Goal: Task Accomplishment & Management: Use online tool/utility

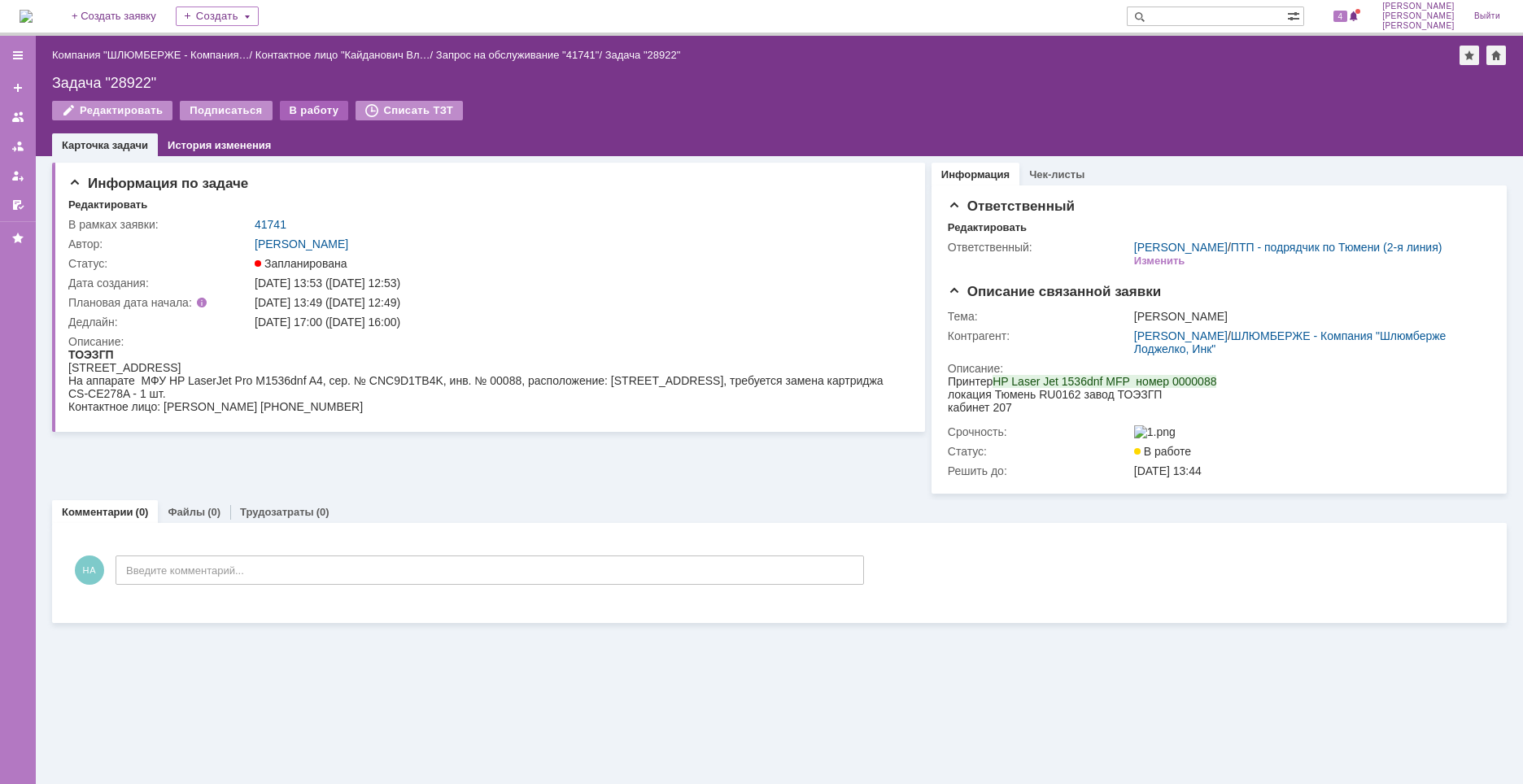
click at [312, 110] on div "В работу" at bounding box center [314, 110] width 70 height 19
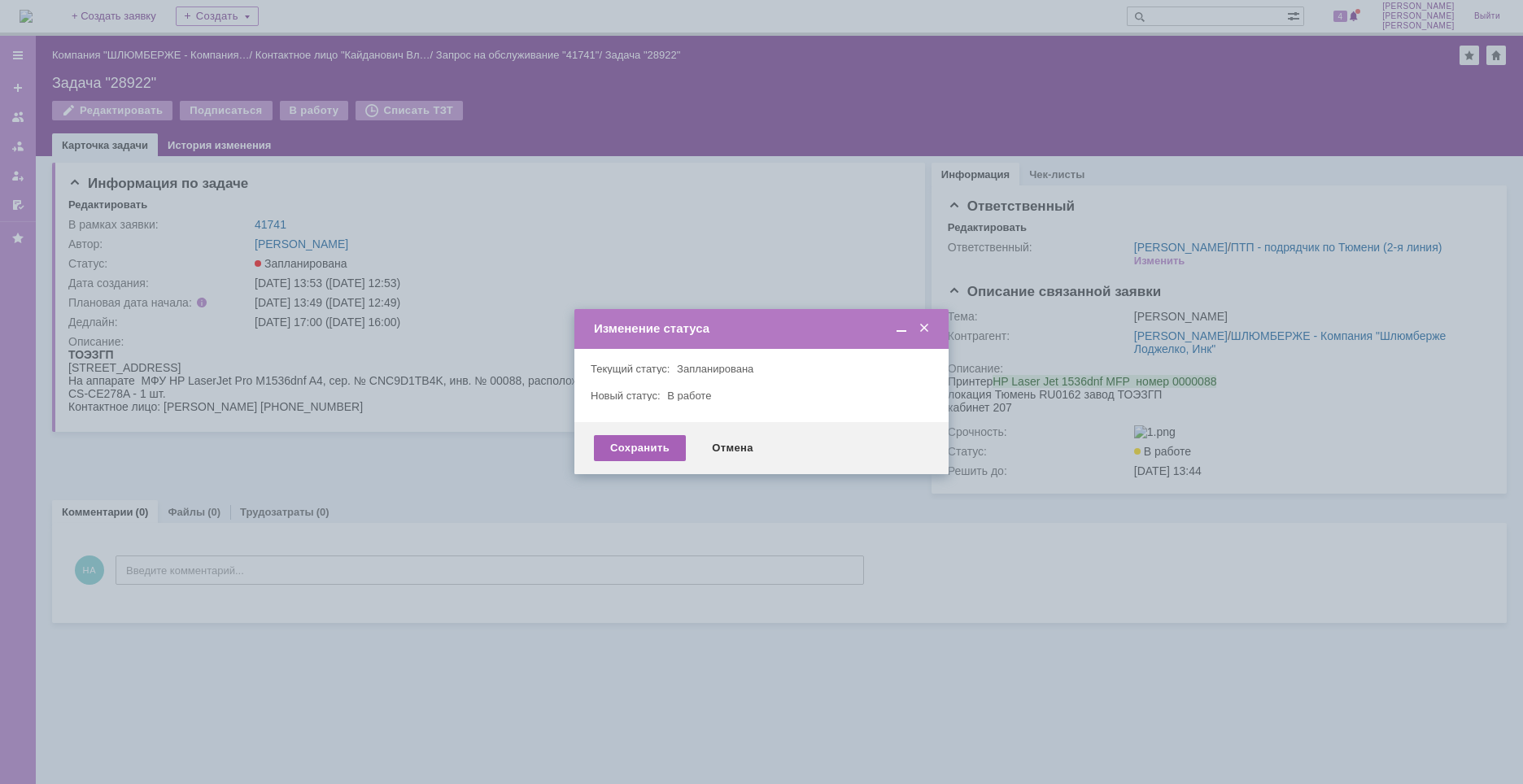
click at [652, 456] on div "Сохранить" at bounding box center [640, 448] width 92 height 26
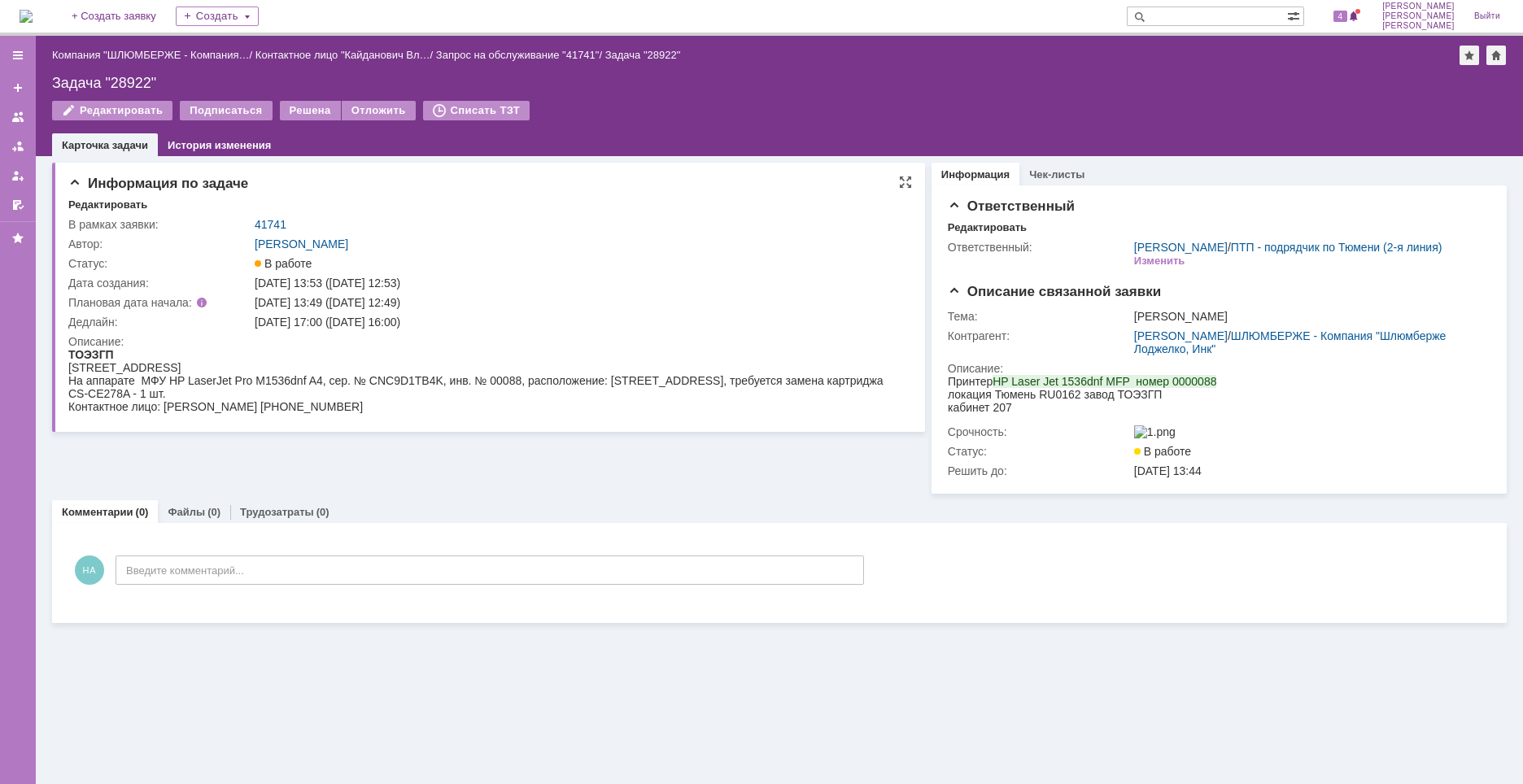
click at [404, 379] on div "На аппарате МФУ HP LaserJet Pro M1536dnf A4, сер. № CNC9D1TB4K, инв. № 00088, р…" at bounding box center [486, 387] width 834 height 26
copy div "CNC9D1TB4K"
drag, startPoint x: 331, startPoint y: 406, endPoint x: 258, endPoint y: 409, distance: 73.1
click at [331, 406] on div "Контактное лицо: Владислав Кайданович +79995111165" at bounding box center [486, 407] width 834 height 13
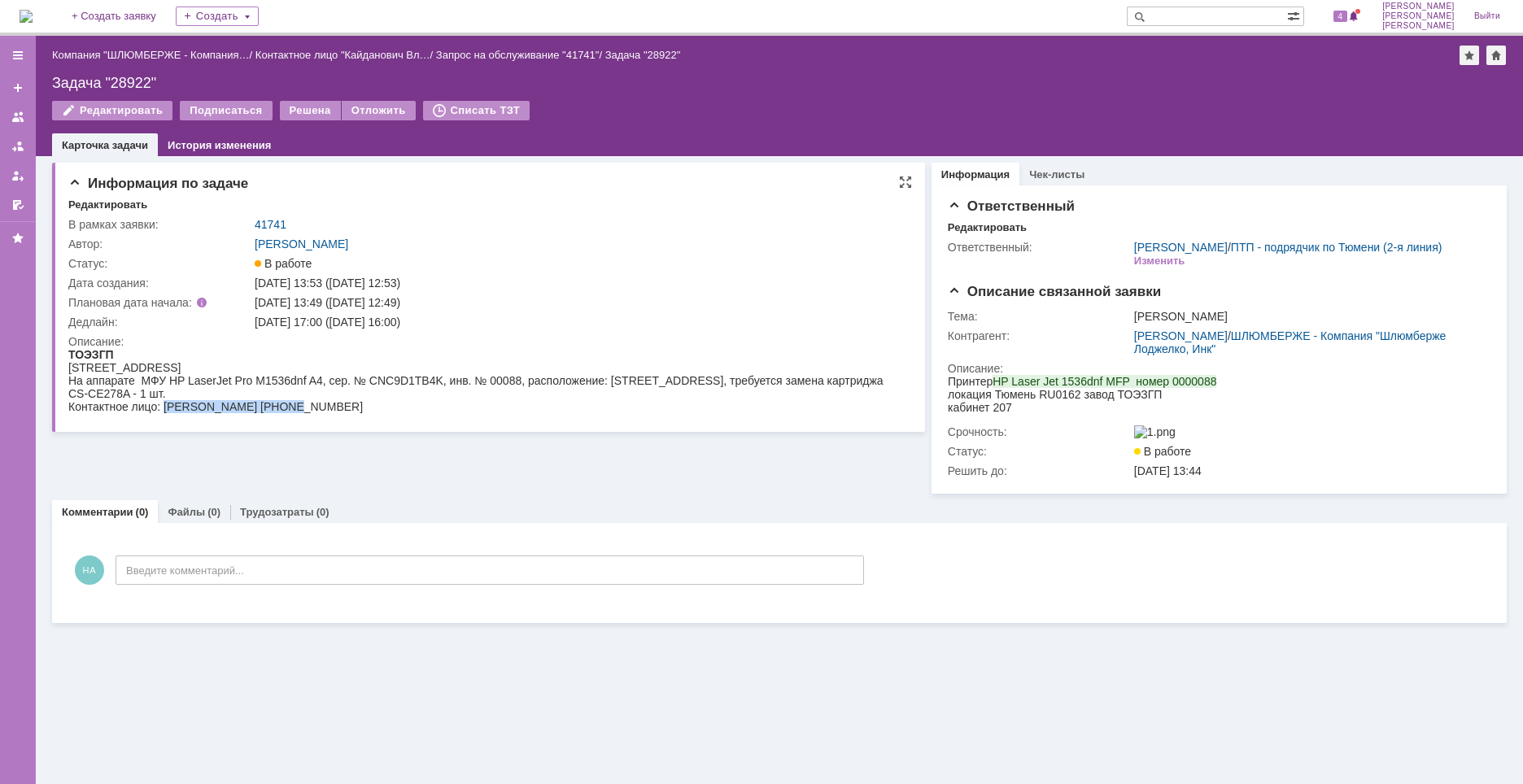
drag, startPoint x: 163, startPoint y: 405, endPoint x: 288, endPoint y: 410, distance: 125.1
click at [288, 410] on div "Контактное лицо: Владислав Кайданович +79995111165" at bounding box center [486, 407] width 834 height 13
copy div "Владислав Кайданович"
click at [367, 406] on div "Контактное лицо: Владислав Кайданович +79995111165" at bounding box center [486, 407] width 834 height 13
drag, startPoint x: 390, startPoint y: 410, endPoint x: 302, endPoint y: 410, distance: 88.0
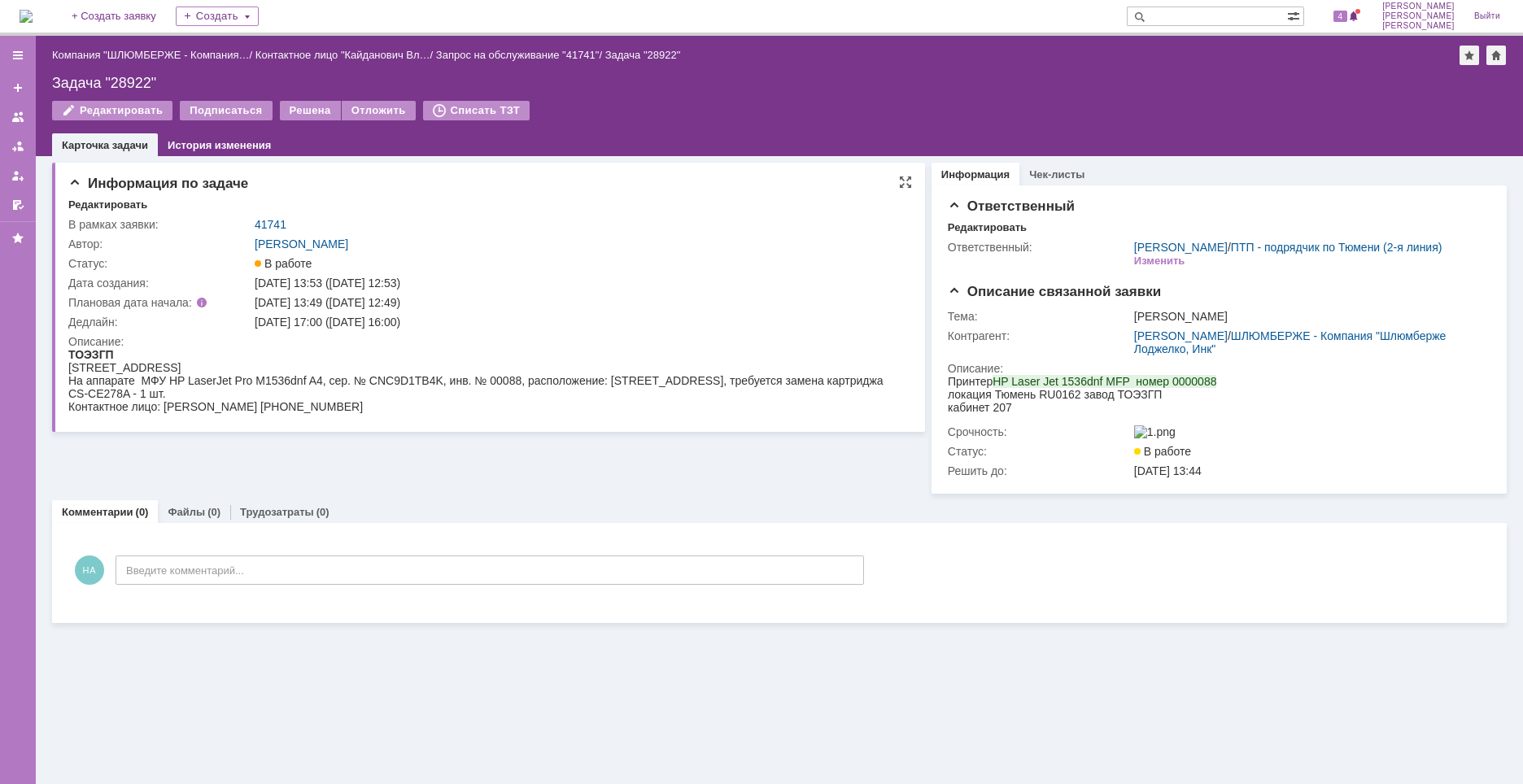
click at [302, 410] on div "Контактное лицо: Владислав Кайданович +79995111165" at bounding box center [486, 407] width 834 height 13
copy div "9995111165"
click at [240, 400] on div "Контактное лицо: Владислав Кайданович +79995111165" at bounding box center [486, 407] width 834 height 13
click at [136, 77] on div "Задача "28922"" at bounding box center [779, 82] width 1455 height 16
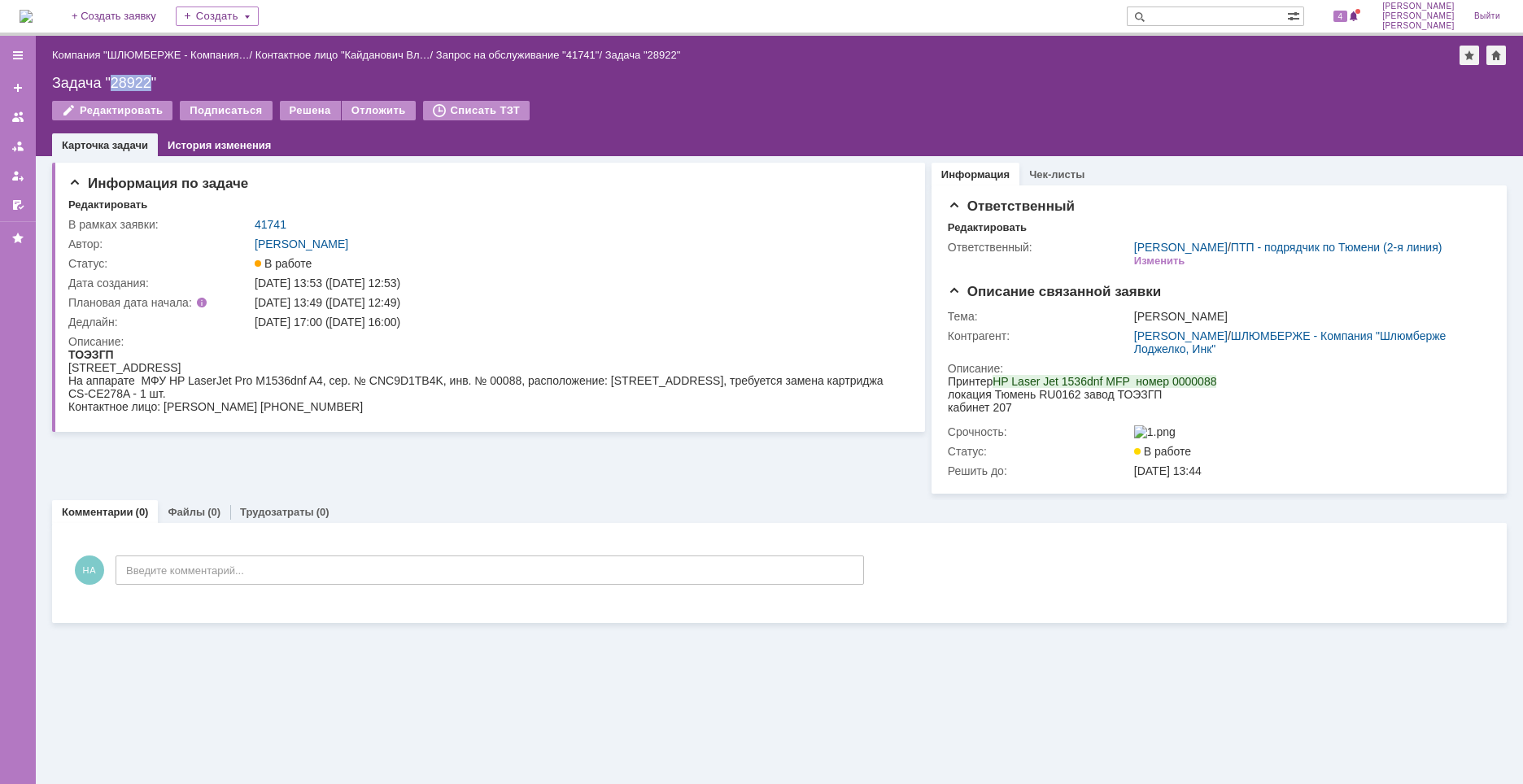
copy div "28922"
click at [481, 410] on div "Контактное лицо: Владислав Кайданович +79995111165" at bounding box center [486, 407] width 834 height 13
click at [823, 387] on div "На аппарате МФУ HP LaserJet Pro M1536dnf A4, сер. № CNC9D1TB4K, инв. № 00088, р…" at bounding box center [486, 387] width 834 height 26
drag, startPoint x: 744, startPoint y: 381, endPoint x: 147, endPoint y: 388, distance: 597.0
click at [147, 388] on div "На аппарате МФУ HP LaserJet Pro M1536dnf A4, сер. № CNC9D1TB4K, инв. № 00088, р…" at bounding box center [486, 387] width 834 height 26
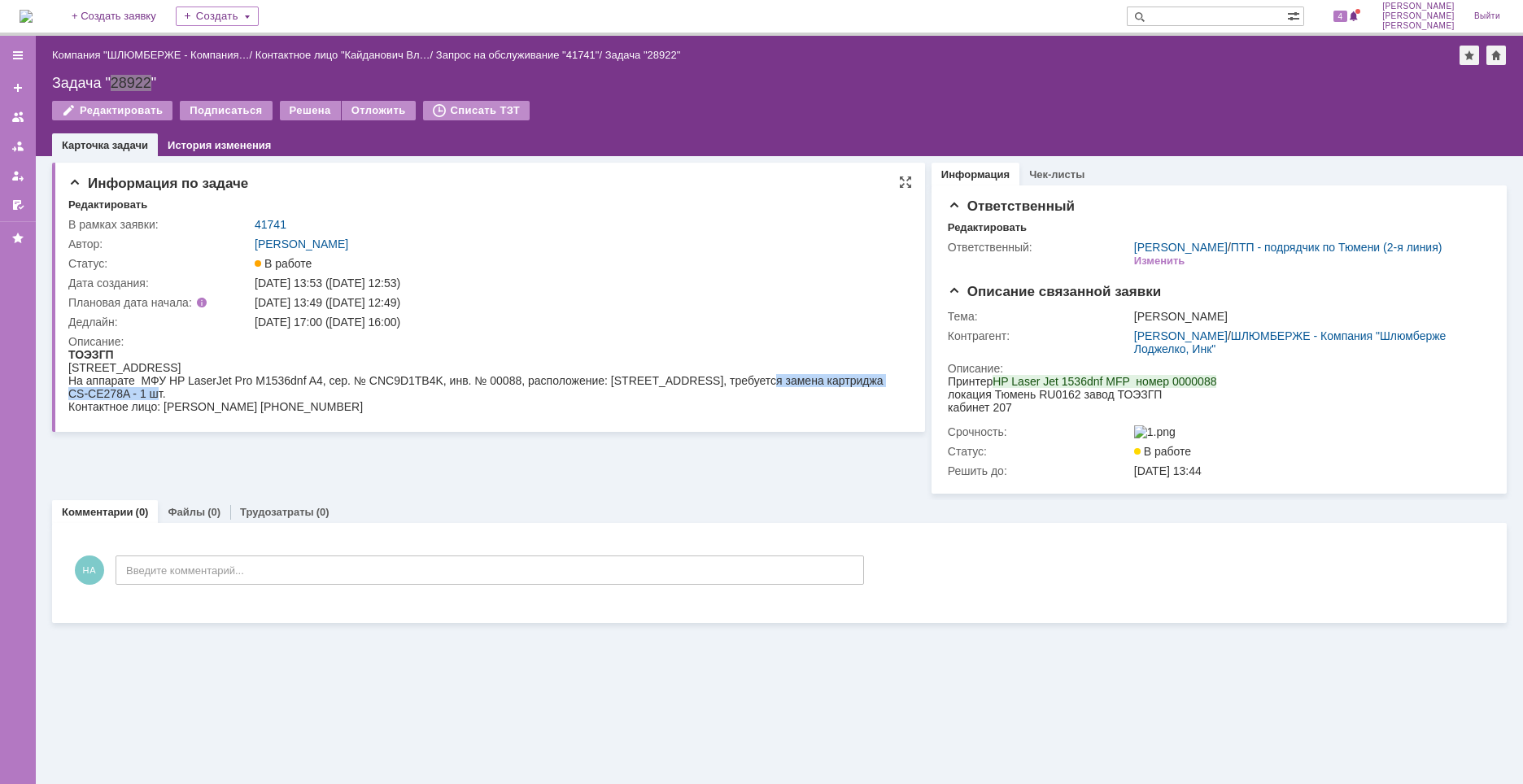
copy div "замена картриджа CS-CE278A - 1 шт."
click at [762, 662] on div "Информация по задаче Редактировать В рамках заявки: 41741 Автор: Новоженова Нат…" at bounding box center [780, 470] width 1488 height 628
